Goal: Transaction & Acquisition: Purchase product/service

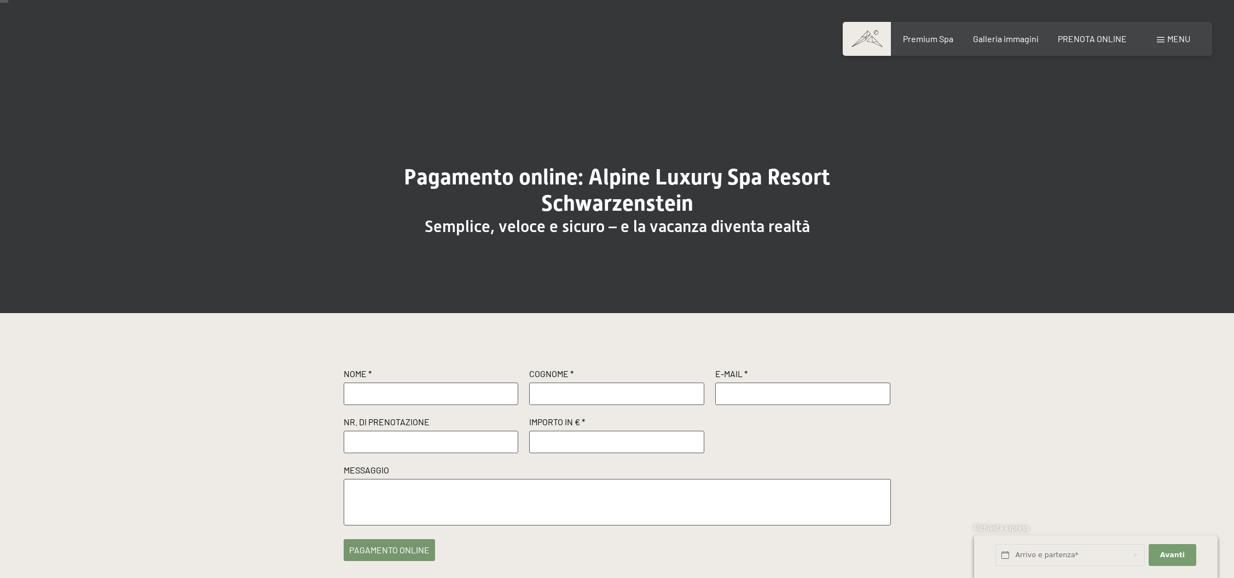
scroll to position [7, 0]
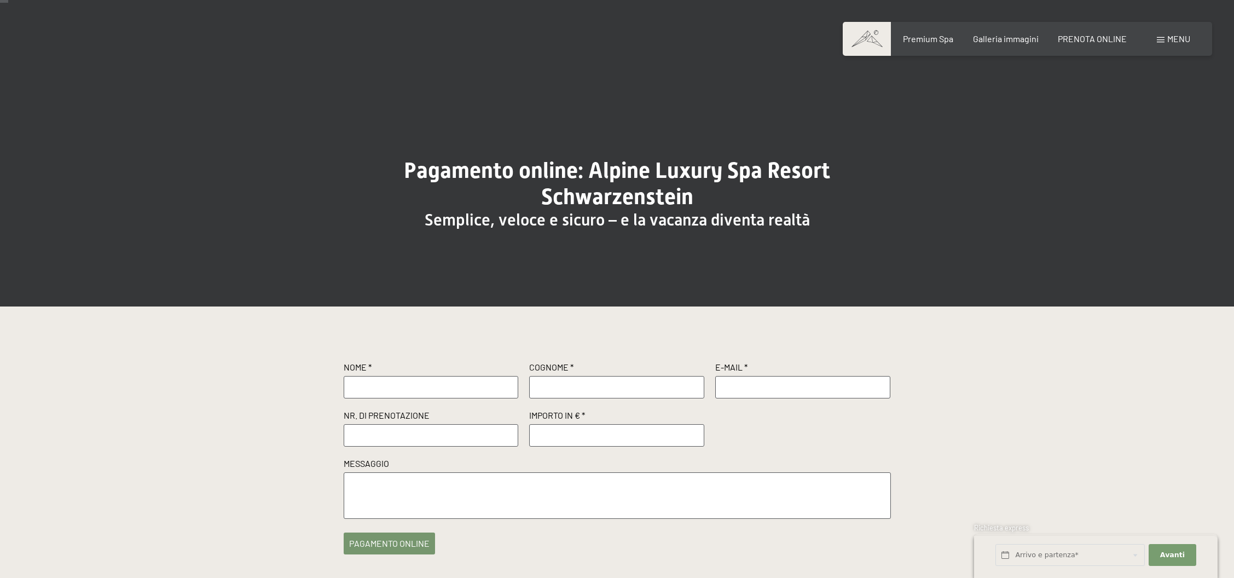
click at [372, 391] on input "text" at bounding box center [431, 387] width 175 height 22
type input "[PERSON_NAME]"
type input "[EMAIL_ADDRESS][DOMAIN_NAME]"
click at [361, 431] on input "text" at bounding box center [431, 435] width 175 height 22
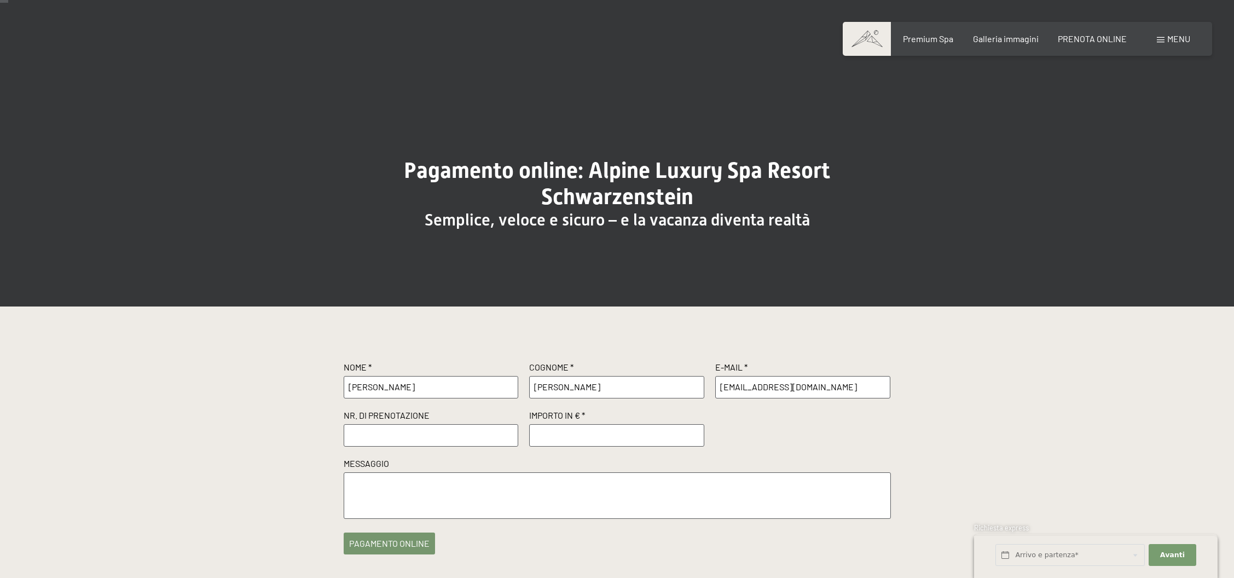
paste input "R55503"
type input "R55503"
click at [585, 431] on input "number" at bounding box center [616, 435] width 175 height 22
type input "500.00"
click at [569, 491] on textarea at bounding box center [617, 495] width 547 height 47
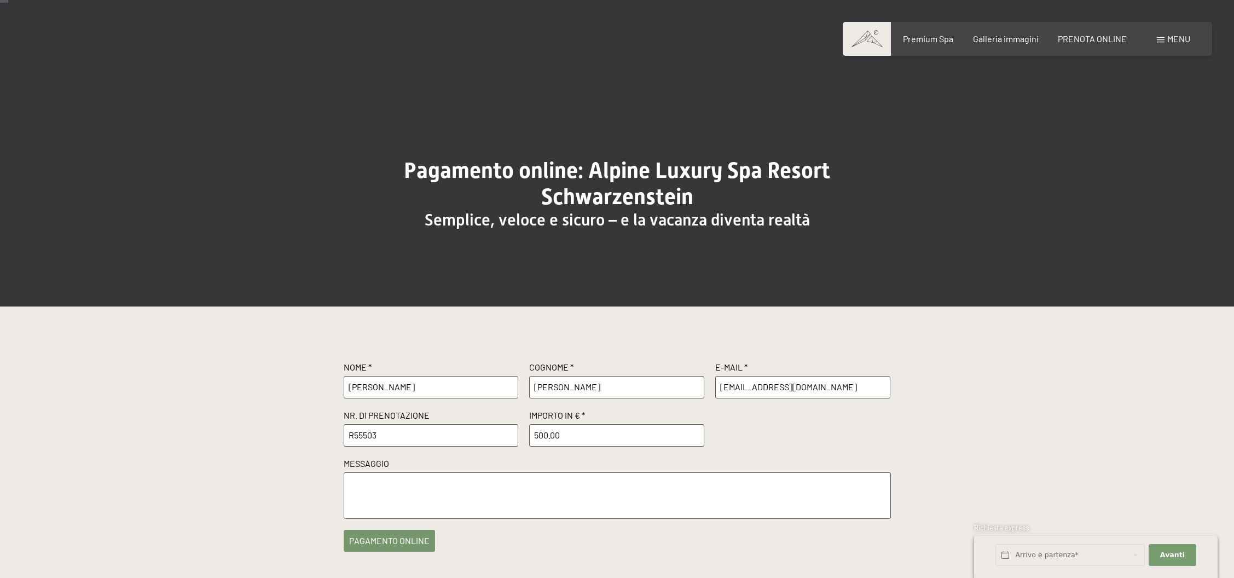
click at [403, 537] on button "pagamento online" at bounding box center [389, 541] width 91 height 22
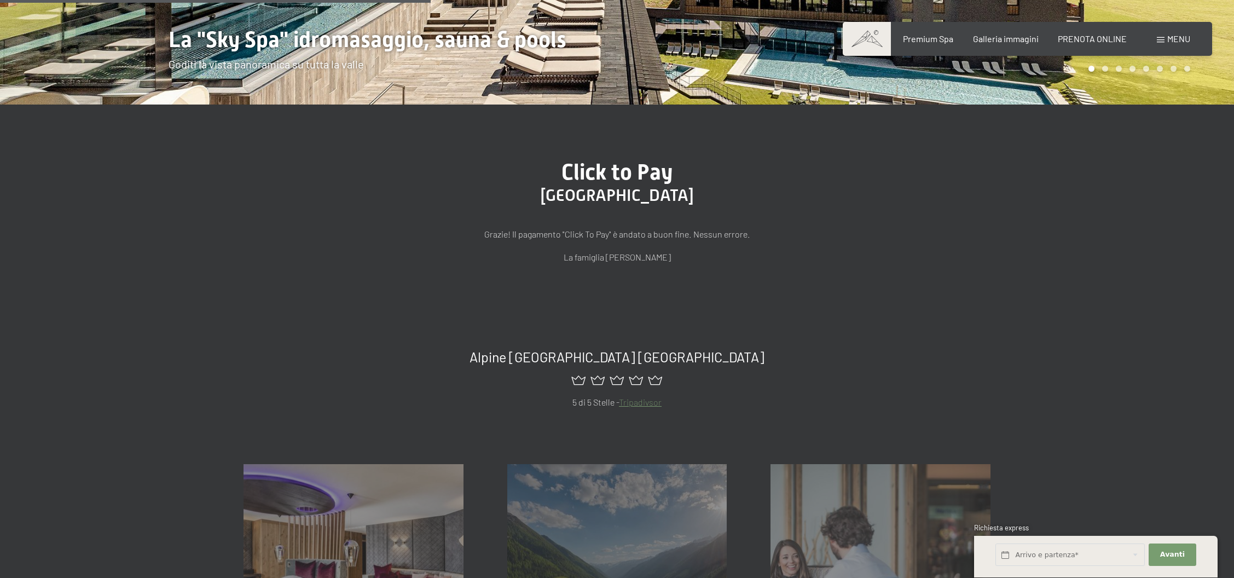
scroll to position [343, 0]
